Goal: Task Accomplishment & Management: Use online tool/utility

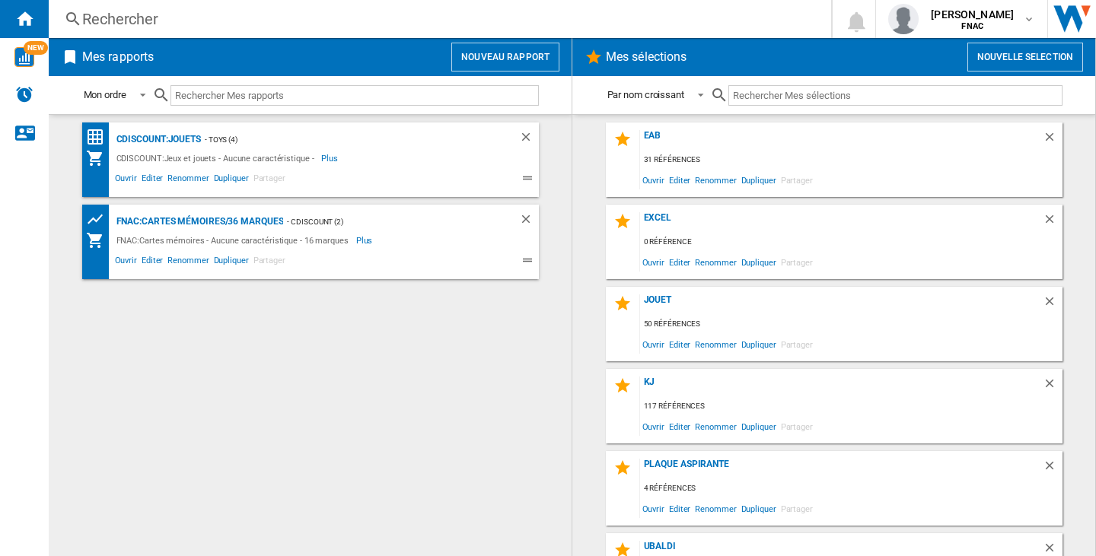
click at [152, 34] on div "Rechercher Rechercher 0 felana [PERSON_NAME] FNAC FNAC Mes paramètres Se déconn…" at bounding box center [572, 19] width 1047 height 38
click at [140, 12] on div "Rechercher" at bounding box center [436, 18] width 709 height 21
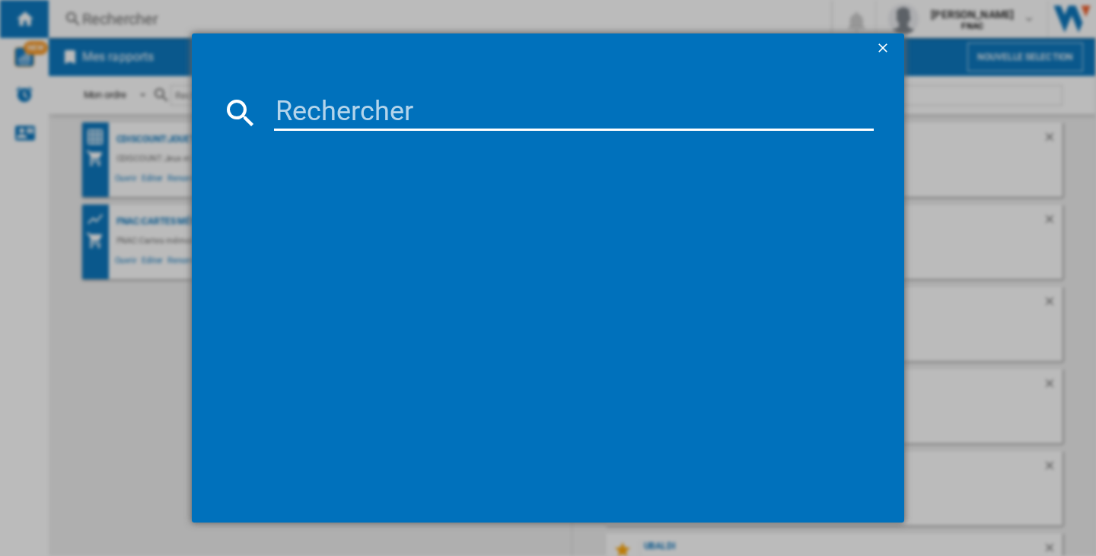
click at [314, 107] on input at bounding box center [574, 112] width 600 height 37
paste input "LOGITECH MX MASTER 3S GRIS CLAIR 910006572"
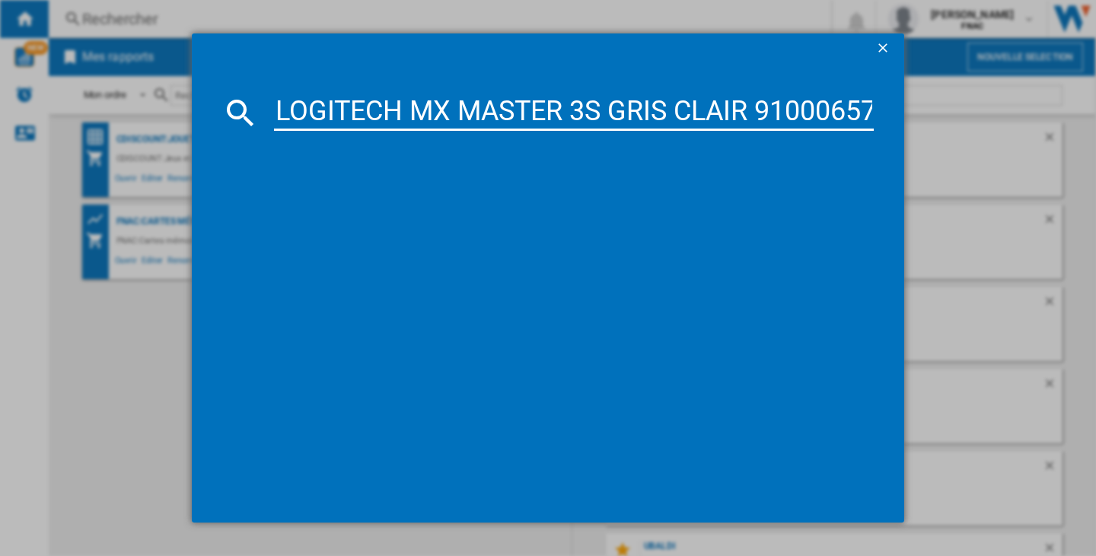
scroll to position [0, 24]
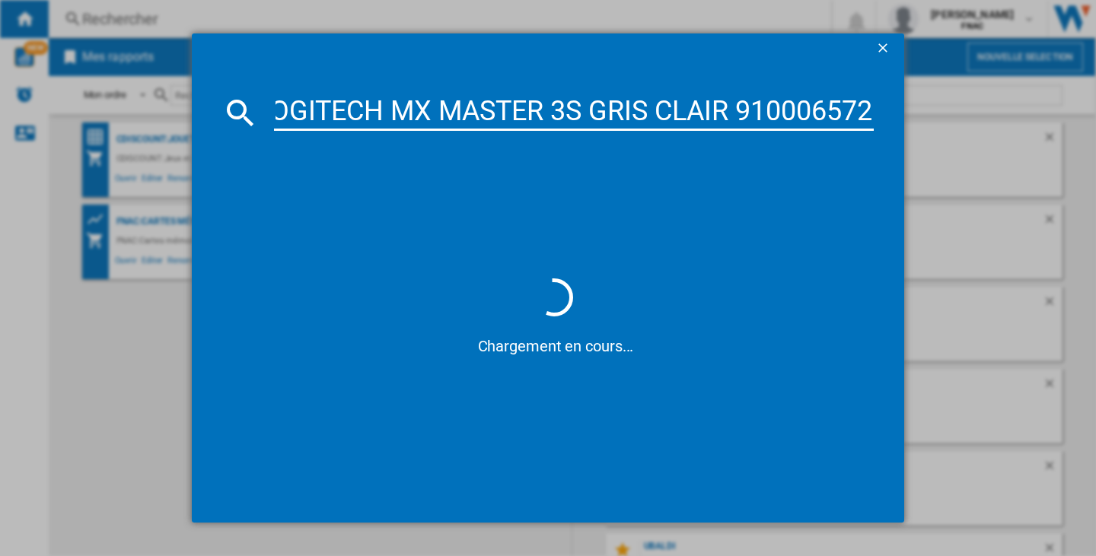
type input "LOGITECH MX MASTER 3S GRIS CLAIR 910006572"
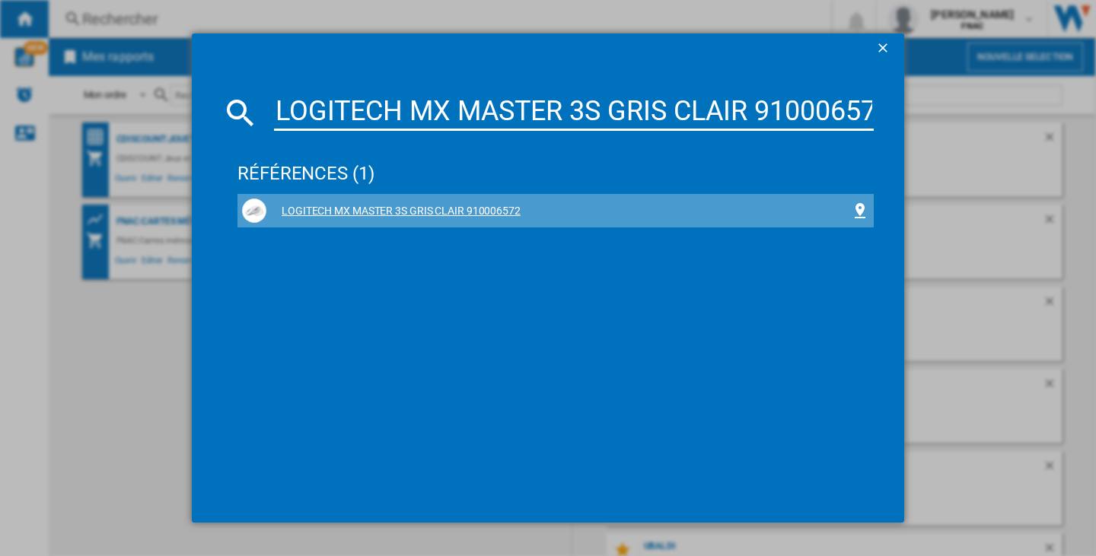
click at [395, 208] on div "LOGITECH MX MASTER 3S GRIS CLAIR 910006572" at bounding box center [558, 211] width 584 height 15
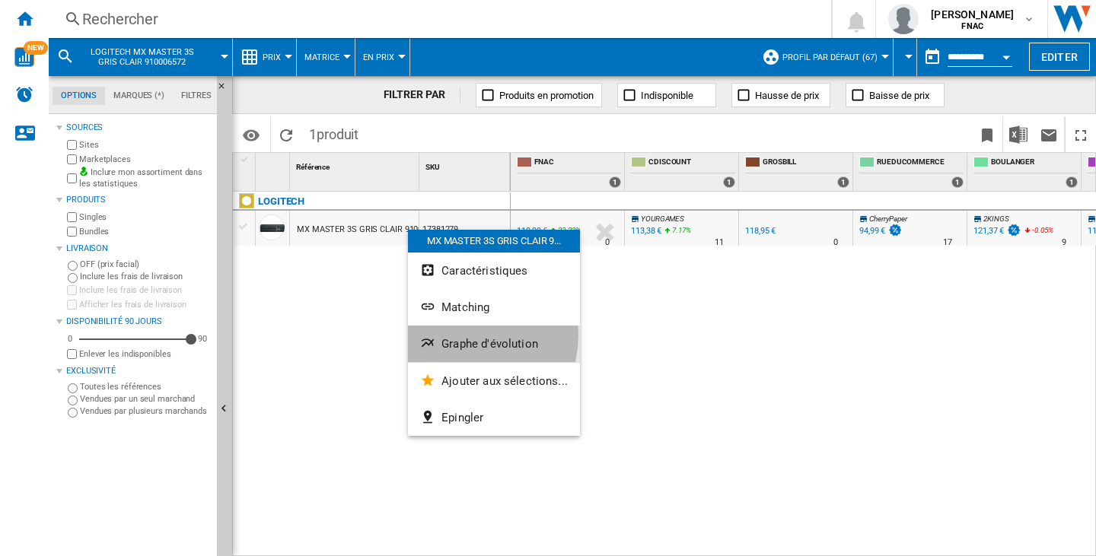
click at [462, 336] on button "Graphe d'évolution" at bounding box center [494, 344] width 172 height 37
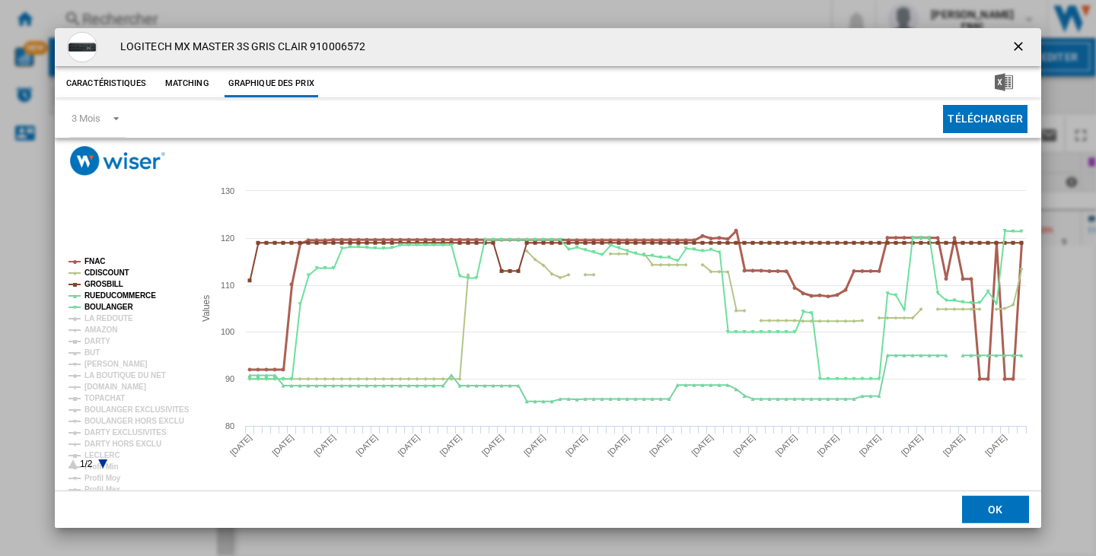
click at [92, 259] on tspan "FNAC" at bounding box center [94, 261] width 21 height 8
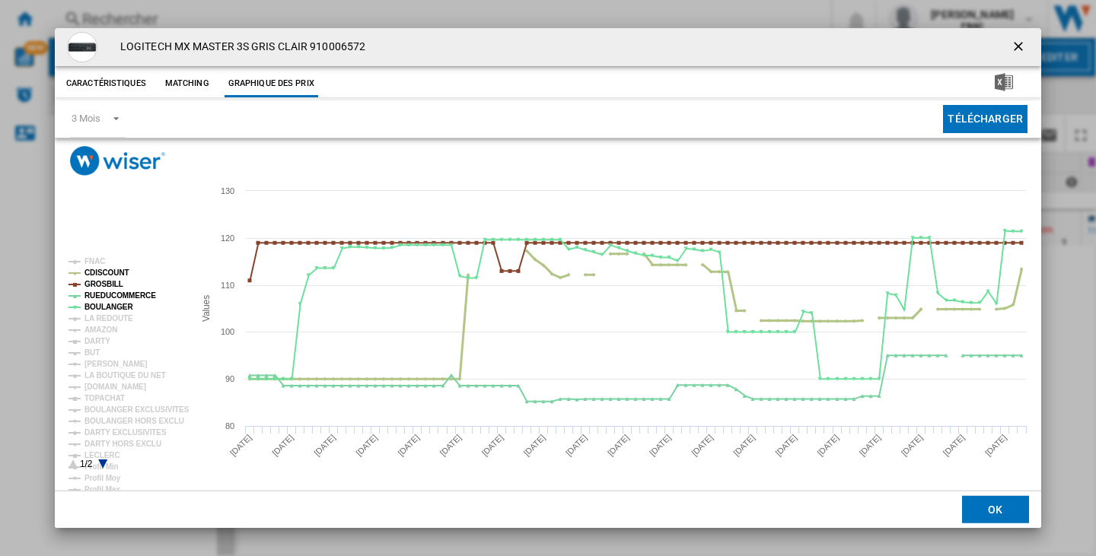
click at [97, 275] on tspan "CDISCOUNT" at bounding box center [106, 273] width 45 height 8
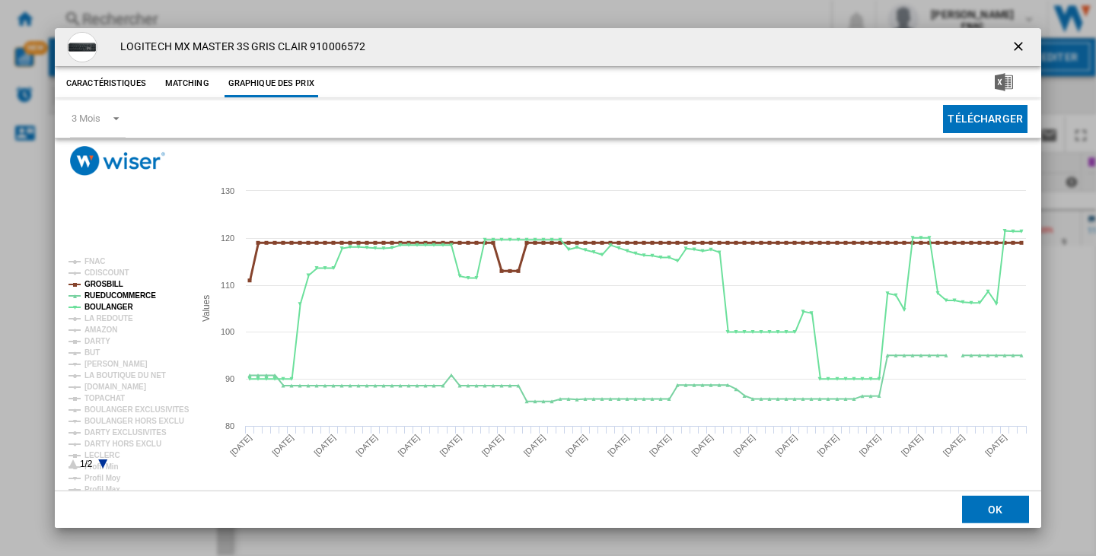
click at [99, 287] on tspan "GROSBILL" at bounding box center [103, 284] width 39 height 8
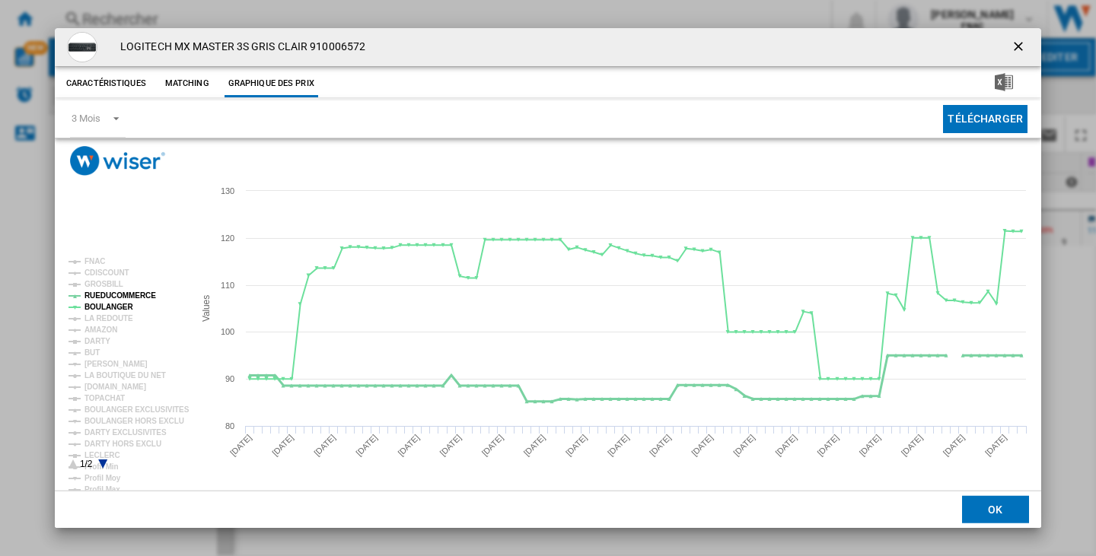
click at [103, 291] on tspan "RUEDUCOMMERCE" at bounding box center [120, 295] width 72 height 8
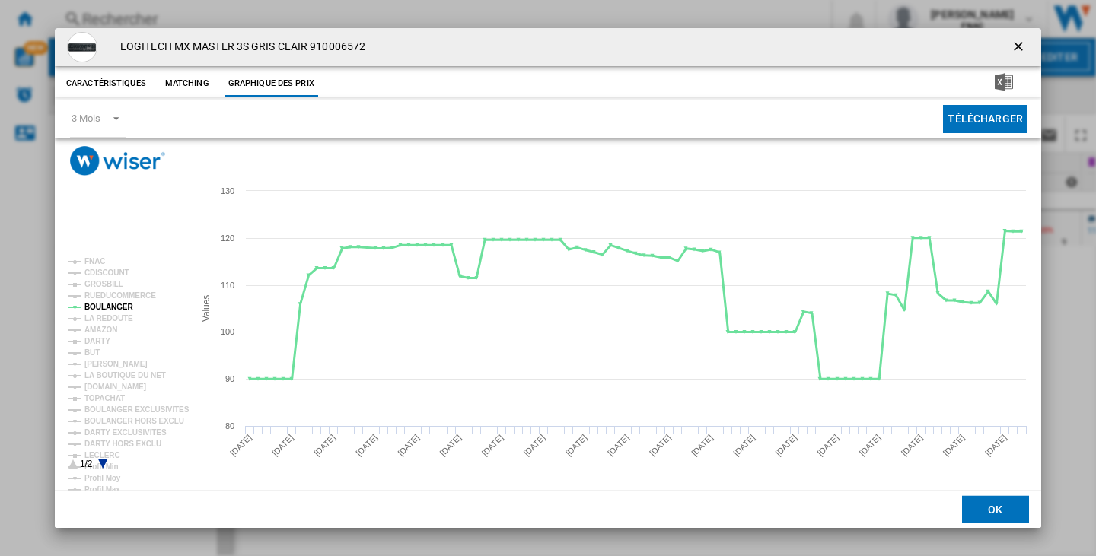
click at [104, 303] on tspan "BOULANGER" at bounding box center [108, 307] width 49 height 8
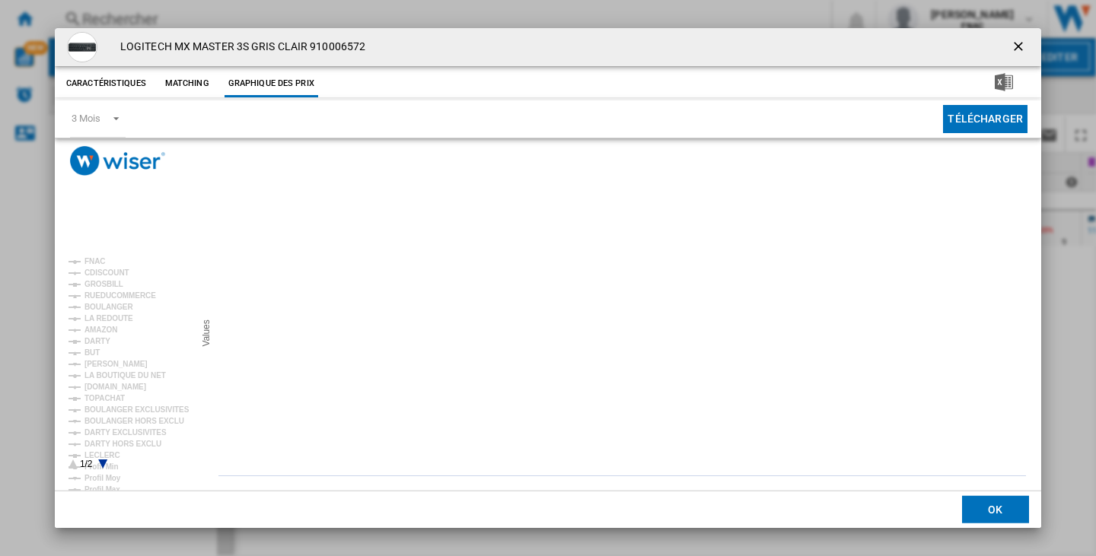
click at [101, 460] on icon "Product popup" at bounding box center [102, 464] width 9 height 9
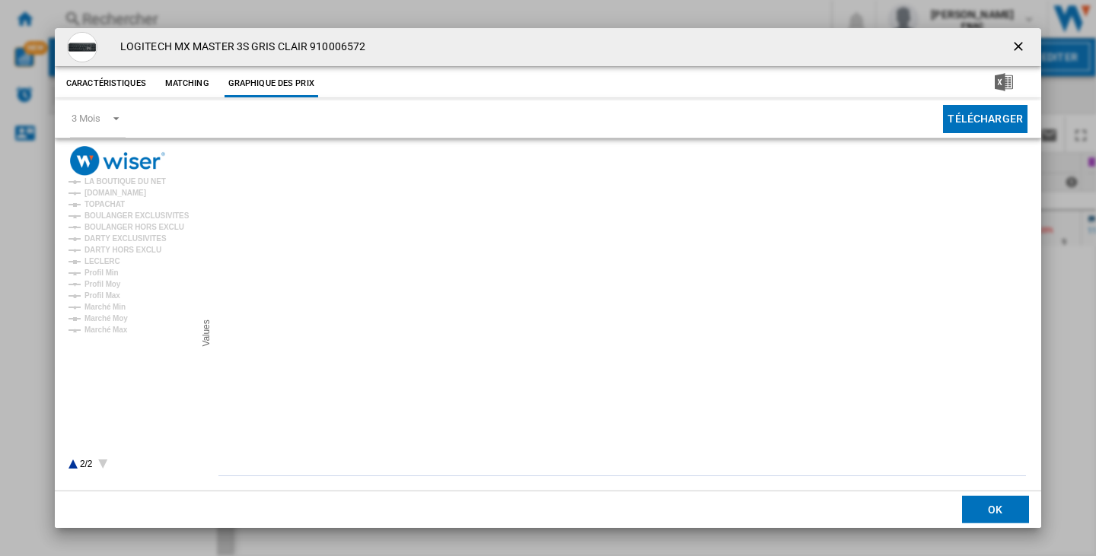
click at [1020, 43] on ng-md-icon "getI18NText('BUTTONS.CLOSE_DIALOG')" at bounding box center [1019, 48] width 18 height 18
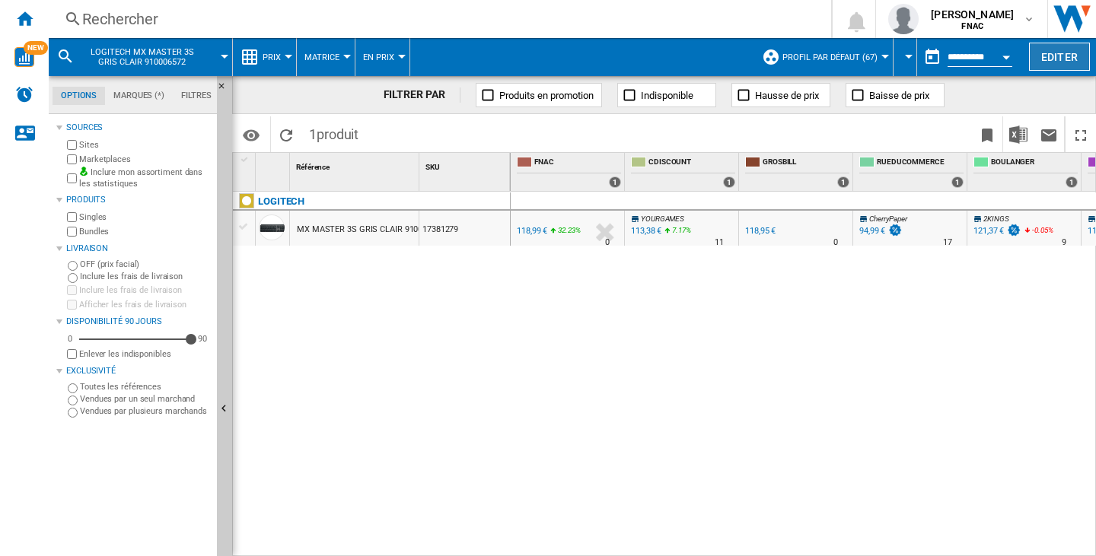
click at [1045, 65] on button "Editer" at bounding box center [1059, 57] width 61 height 28
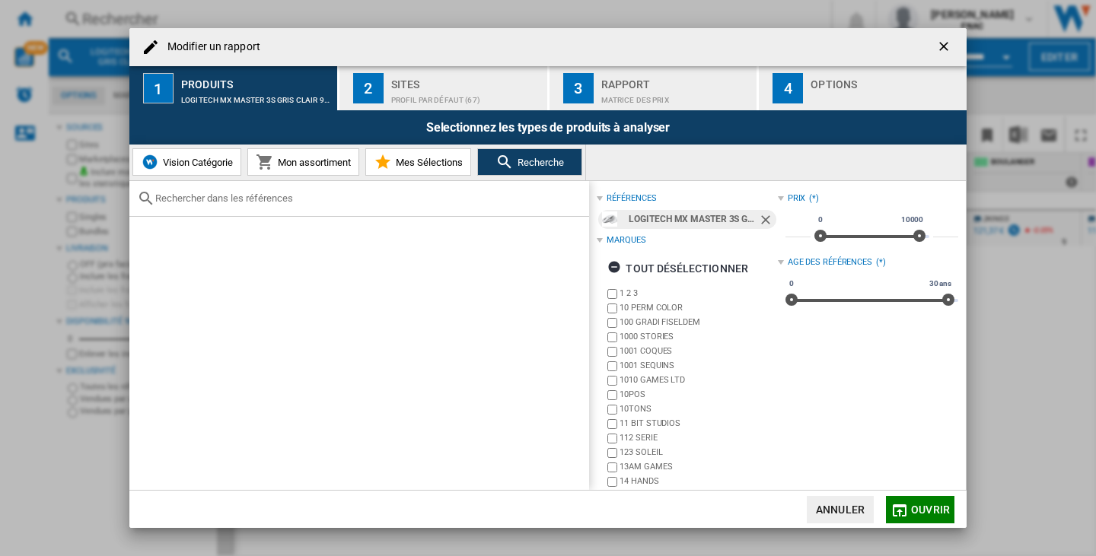
click at [460, 94] on div "Profil par défaut (67)" at bounding box center [466, 96] width 150 height 16
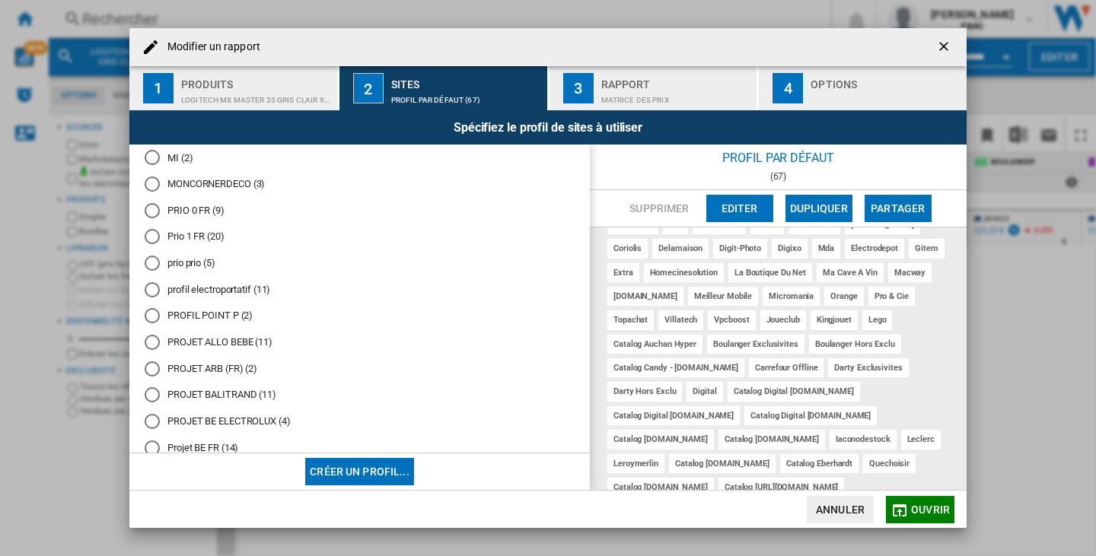
scroll to position [457, 0]
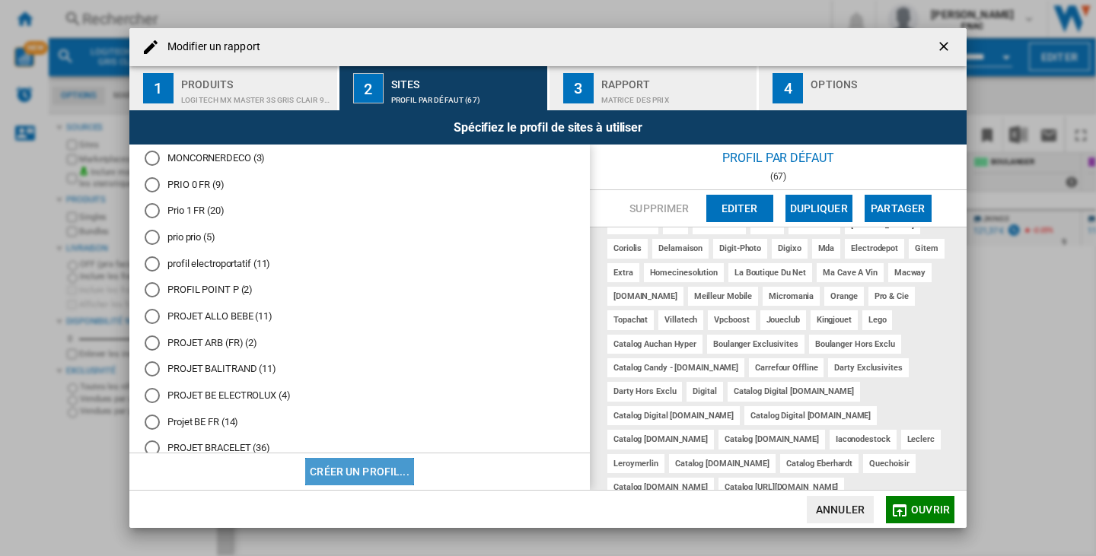
click at [373, 467] on button "Créer un profil..." at bounding box center [359, 471] width 109 height 27
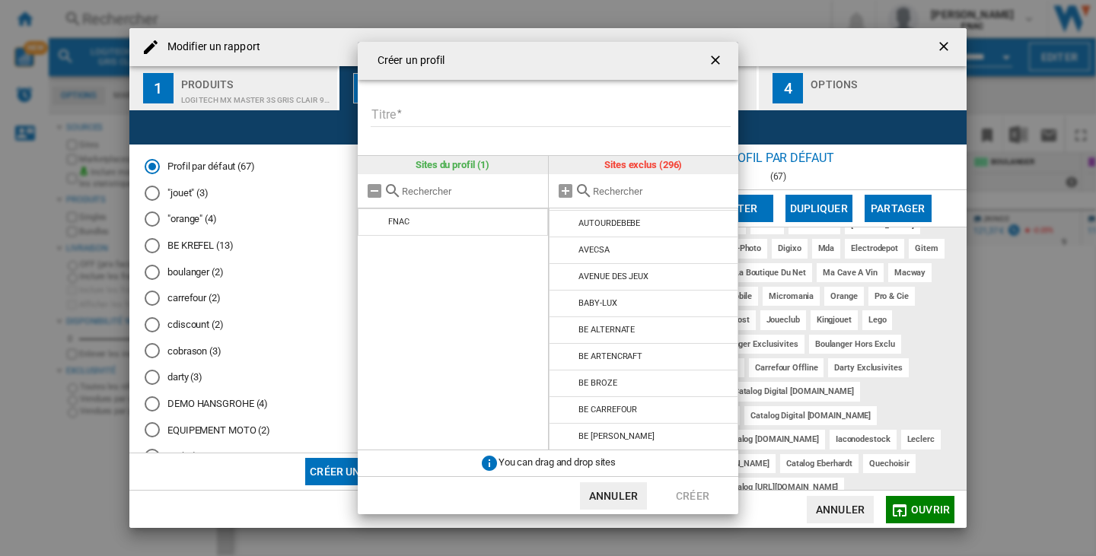
scroll to position [691, 0]
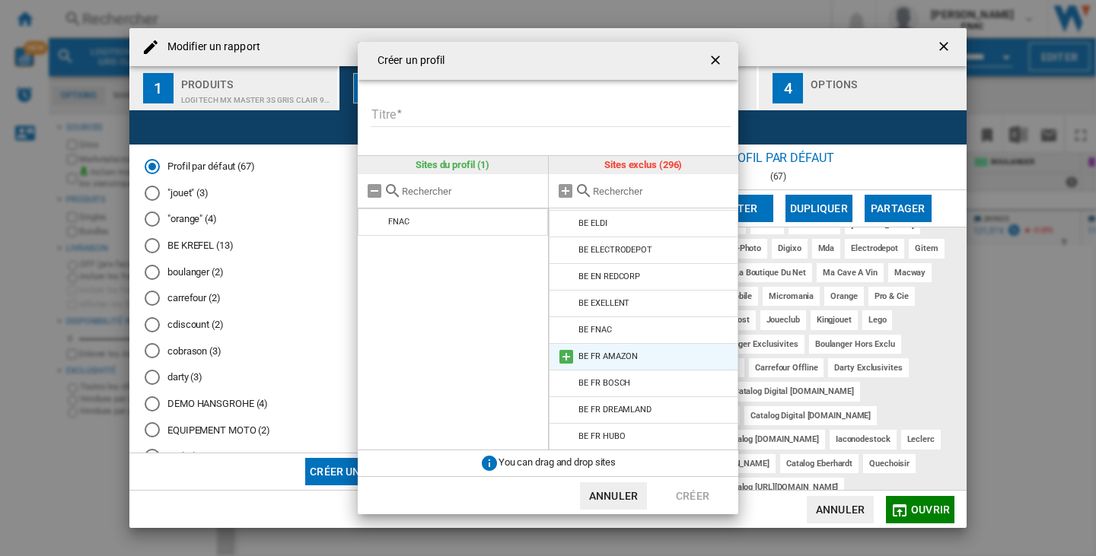
click at [562, 360] on md-icon at bounding box center [566, 357] width 18 height 18
click at [431, 118] on input "Titre" at bounding box center [551, 115] width 360 height 23
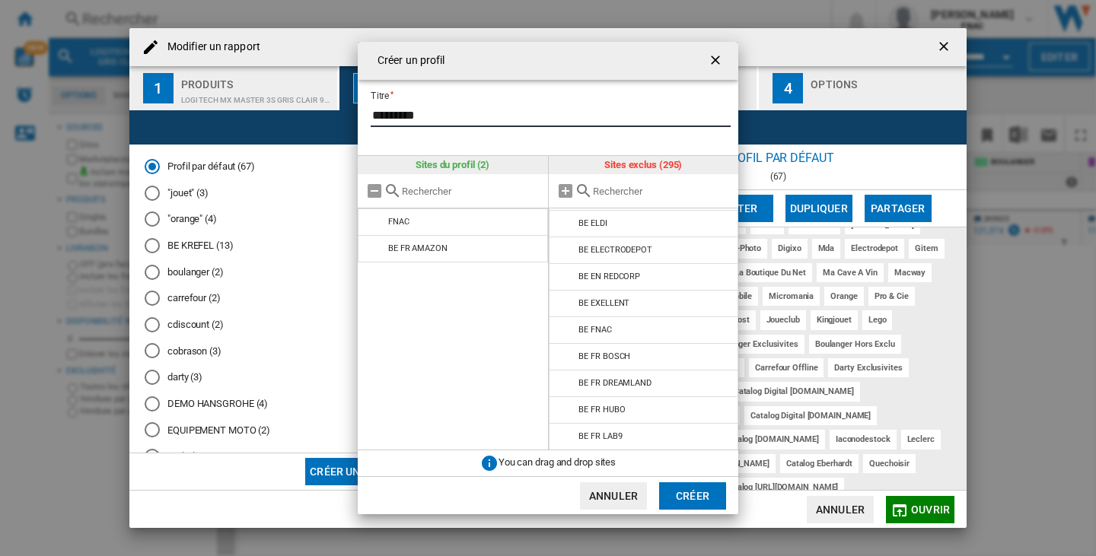
type input "*********"
click at [682, 484] on button "Créer" at bounding box center [692, 495] width 67 height 27
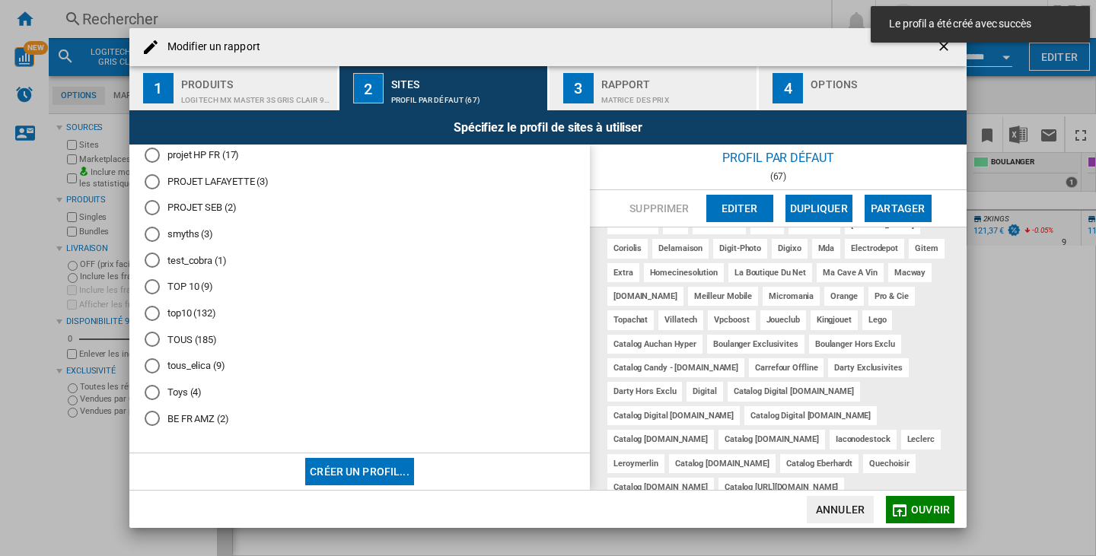
scroll to position [945, 0]
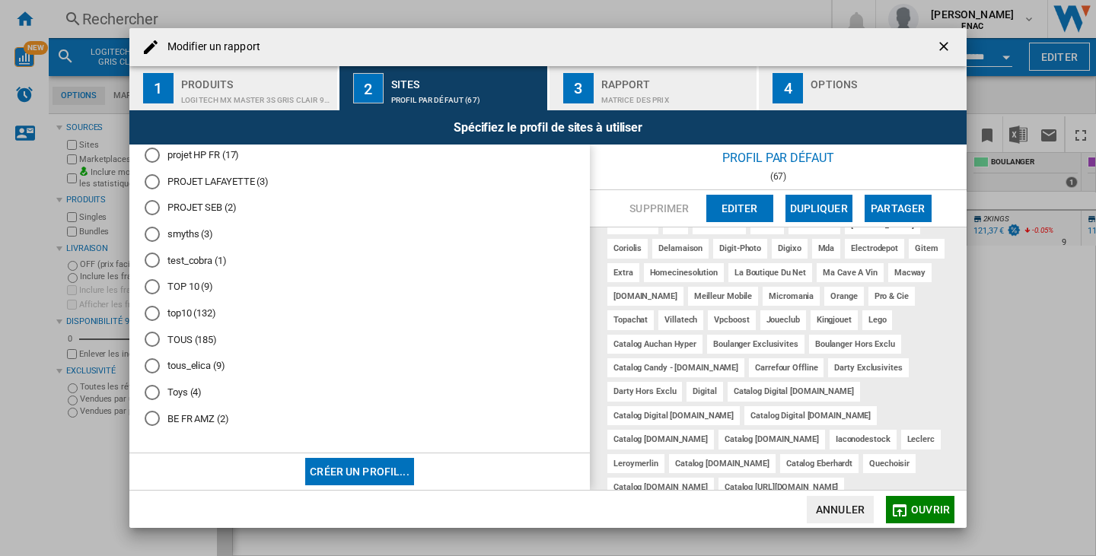
click at [201, 412] on md-radio-button "BE FR AMZ (2)" at bounding box center [360, 419] width 430 height 14
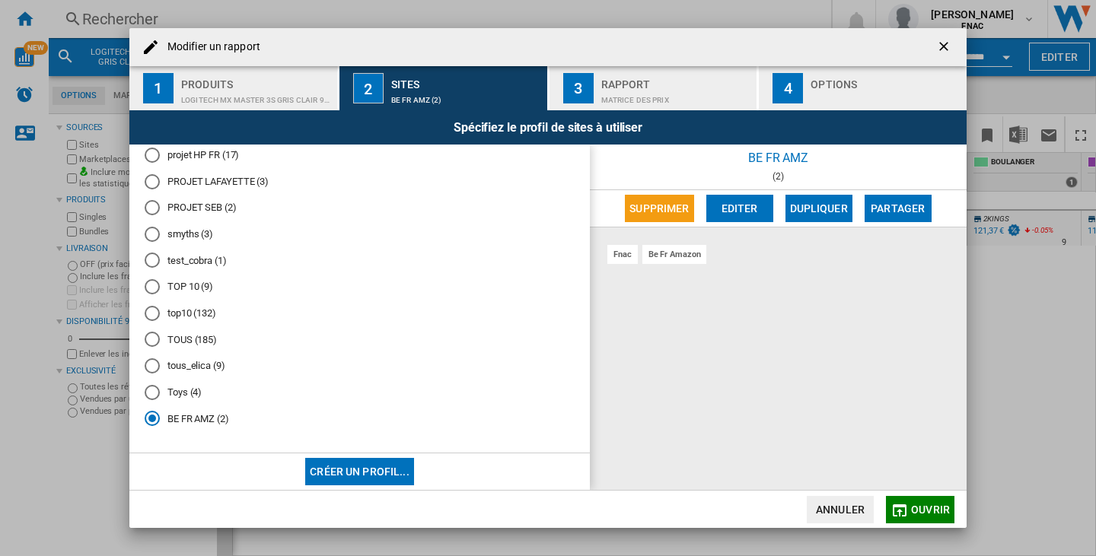
scroll to position [0, 0]
click at [899, 519] on md-icon "button" at bounding box center [899, 510] width 18 height 18
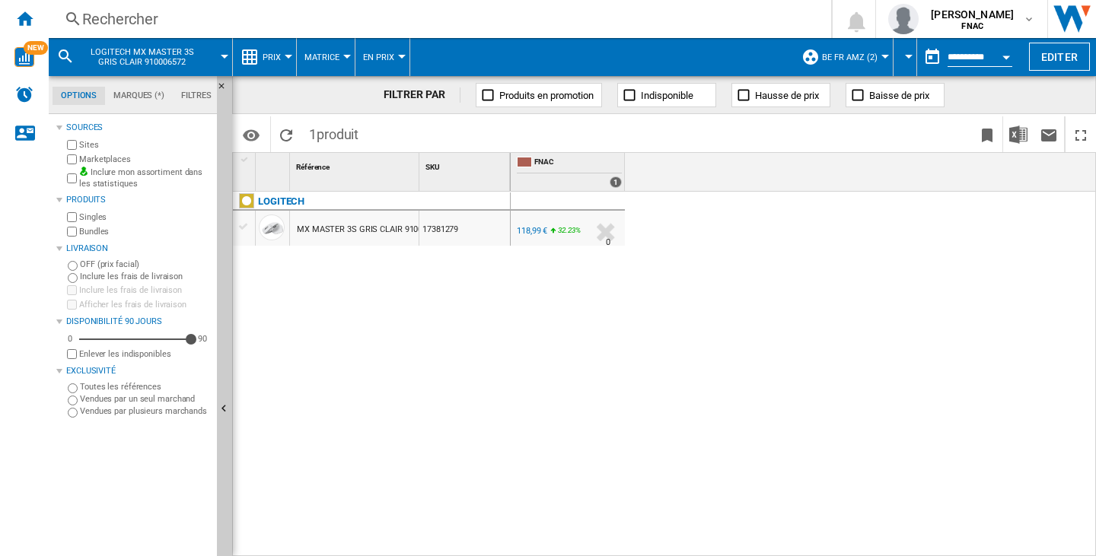
click at [876, 55] on button "BE FR AMZ (2)" at bounding box center [853, 57] width 63 height 38
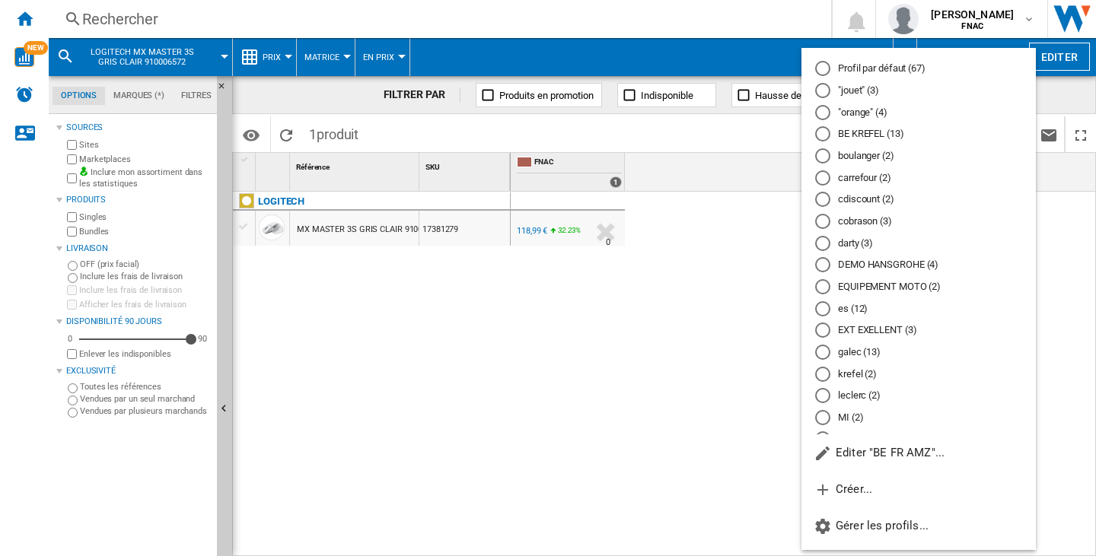
click at [546, 377] on md-backdrop at bounding box center [548, 278] width 1096 height 556
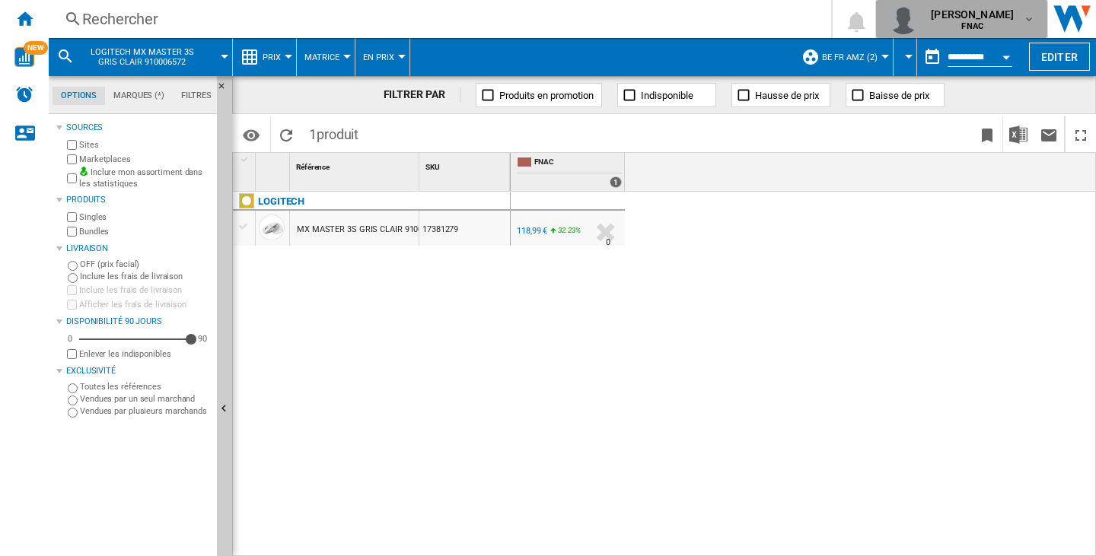
click at [922, 2] on button "felana lilia raharivololona FNAC" at bounding box center [961, 19] width 171 height 38
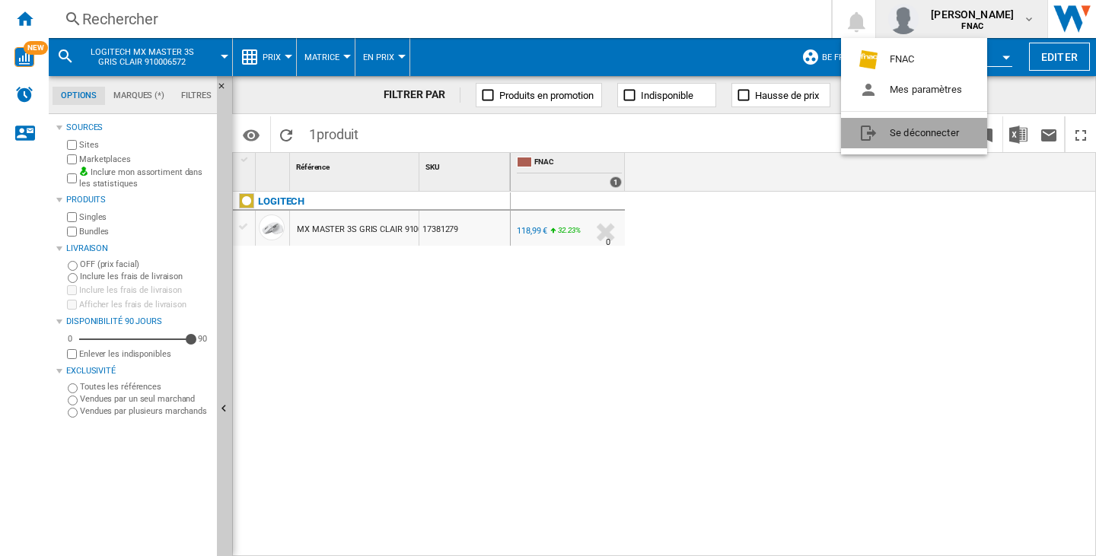
click at [943, 127] on button "Se déconnecter" at bounding box center [914, 133] width 146 height 30
